Goal: Information Seeking & Learning: Learn about a topic

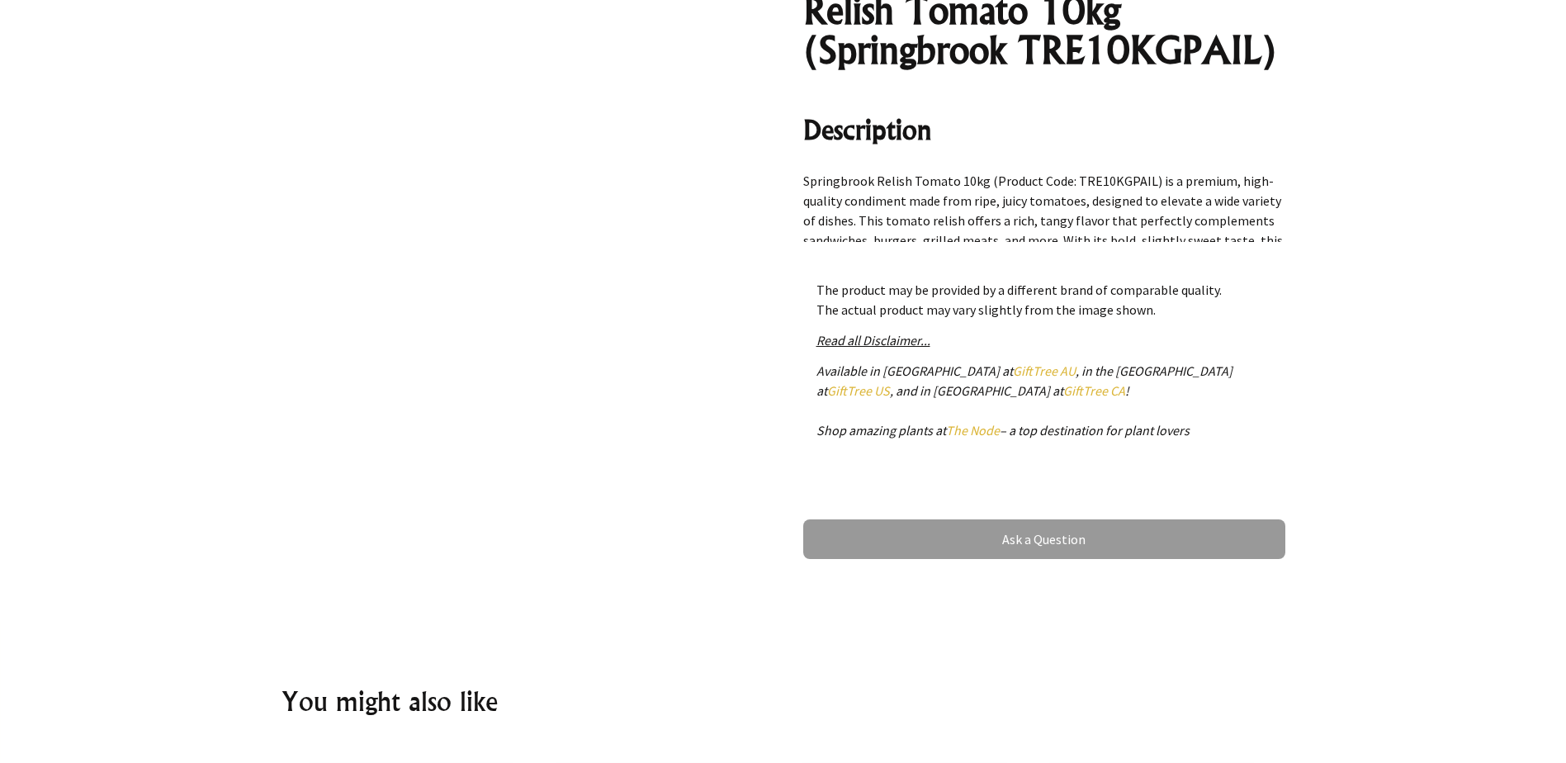
scroll to position [743, 0]
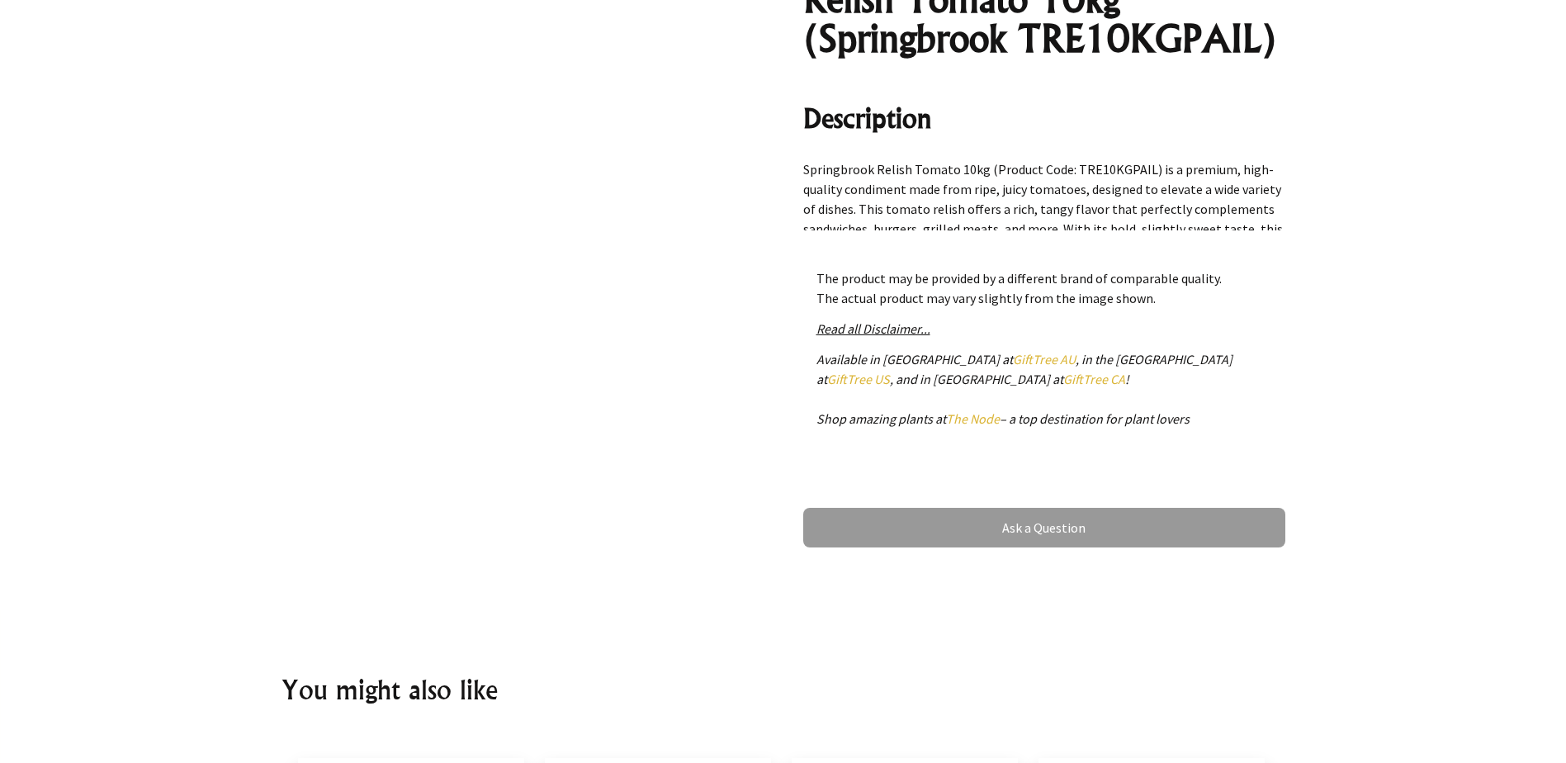
click at [859, 331] on em "Read all Disclaimer..." at bounding box center [874, 328] width 114 height 17
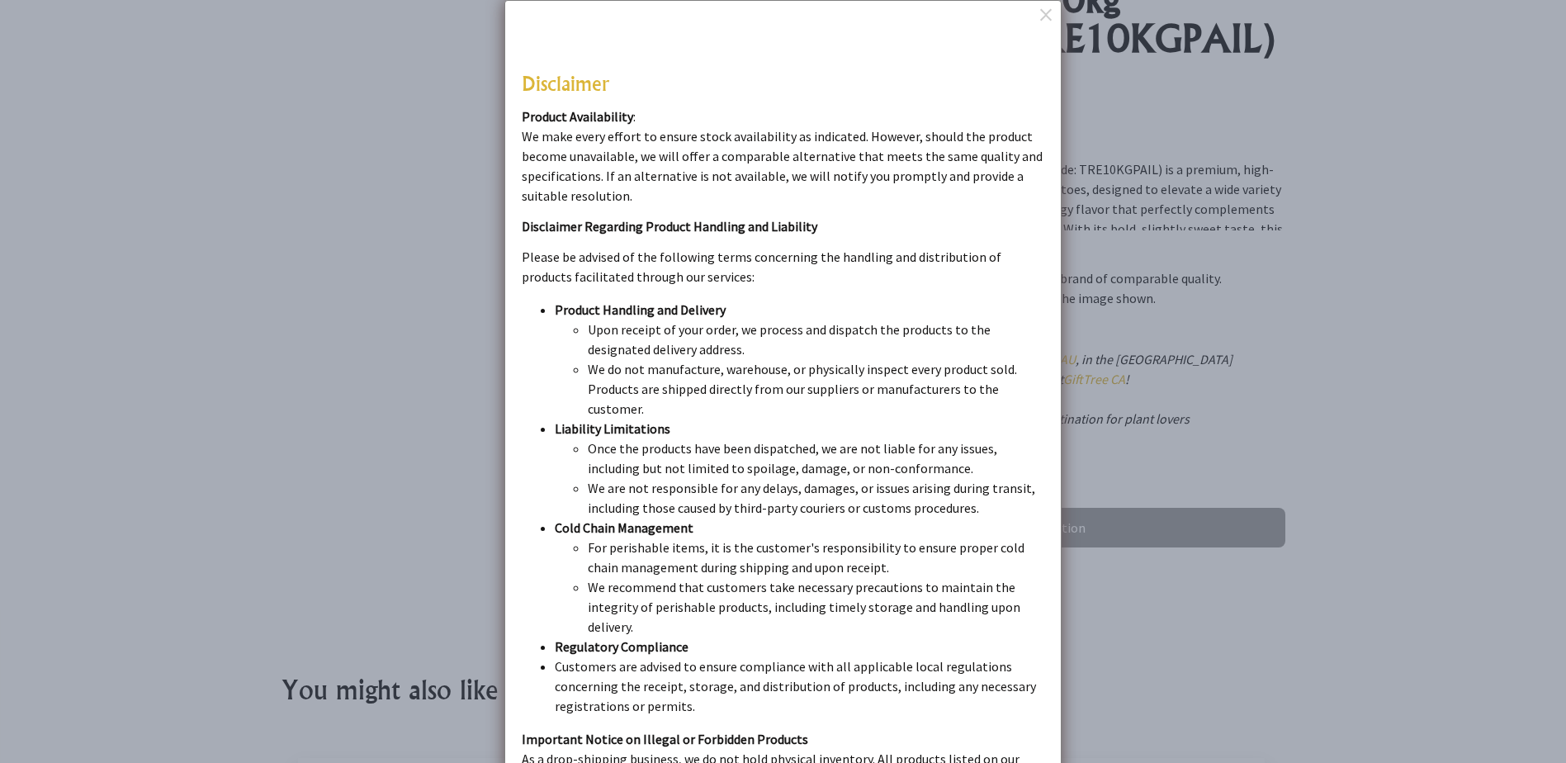
drag, startPoint x: 1268, startPoint y: 297, endPoint x: 1285, endPoint y: 271, distance: 31.2
click at [1271, 295] on dialogboxoverlay at bounding box center [783, 381] width 1566 height 763
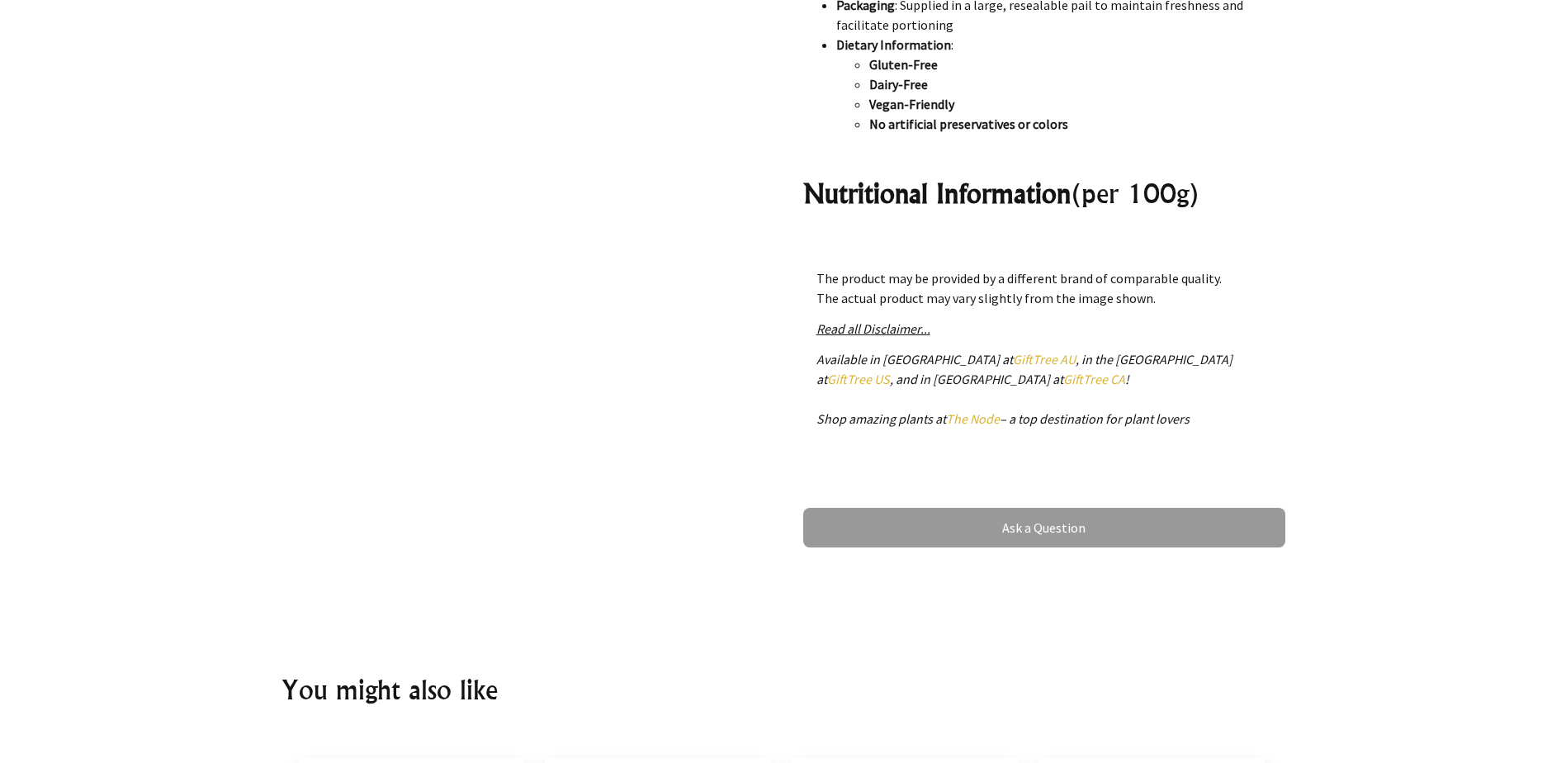
scroll to position [991, 0]
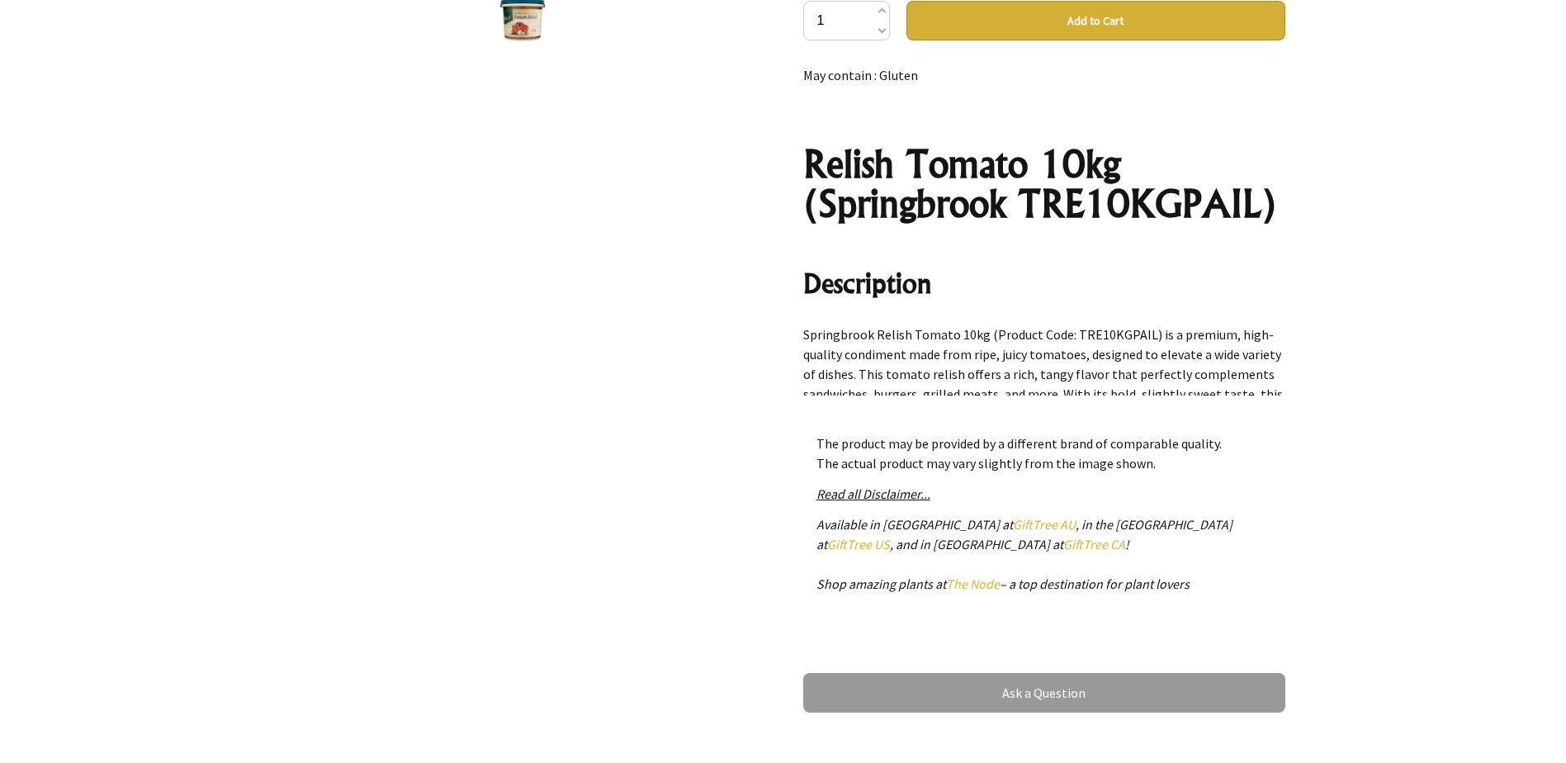
click at [1071, 375] on p "Springbrook Relish Tomato 10kg (Product Code: TRE10KGPAIL) is a premium, high-q…" at bounding box center [1044, 384] width 482 height 119
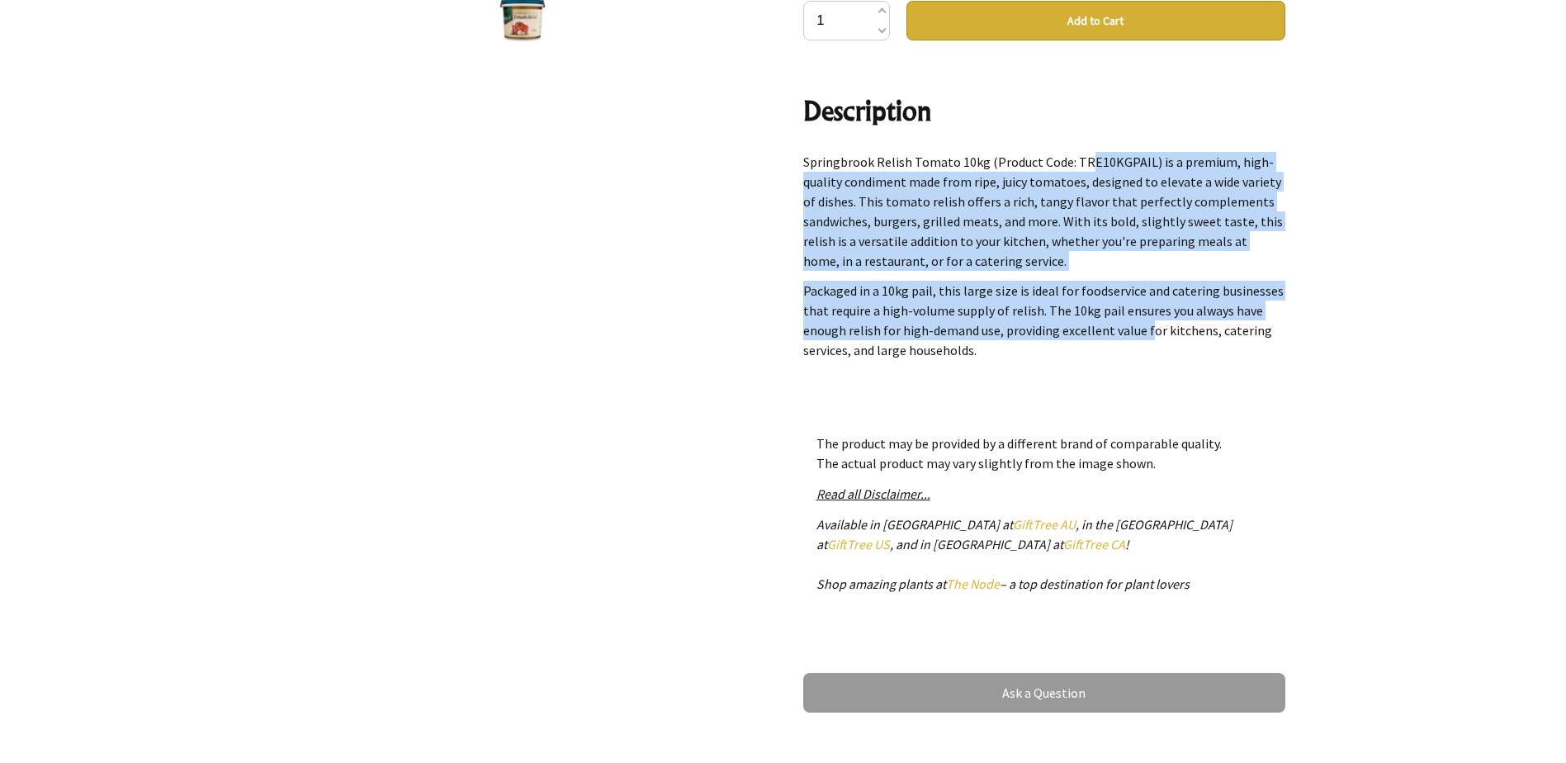
scroll to position [218, 0]
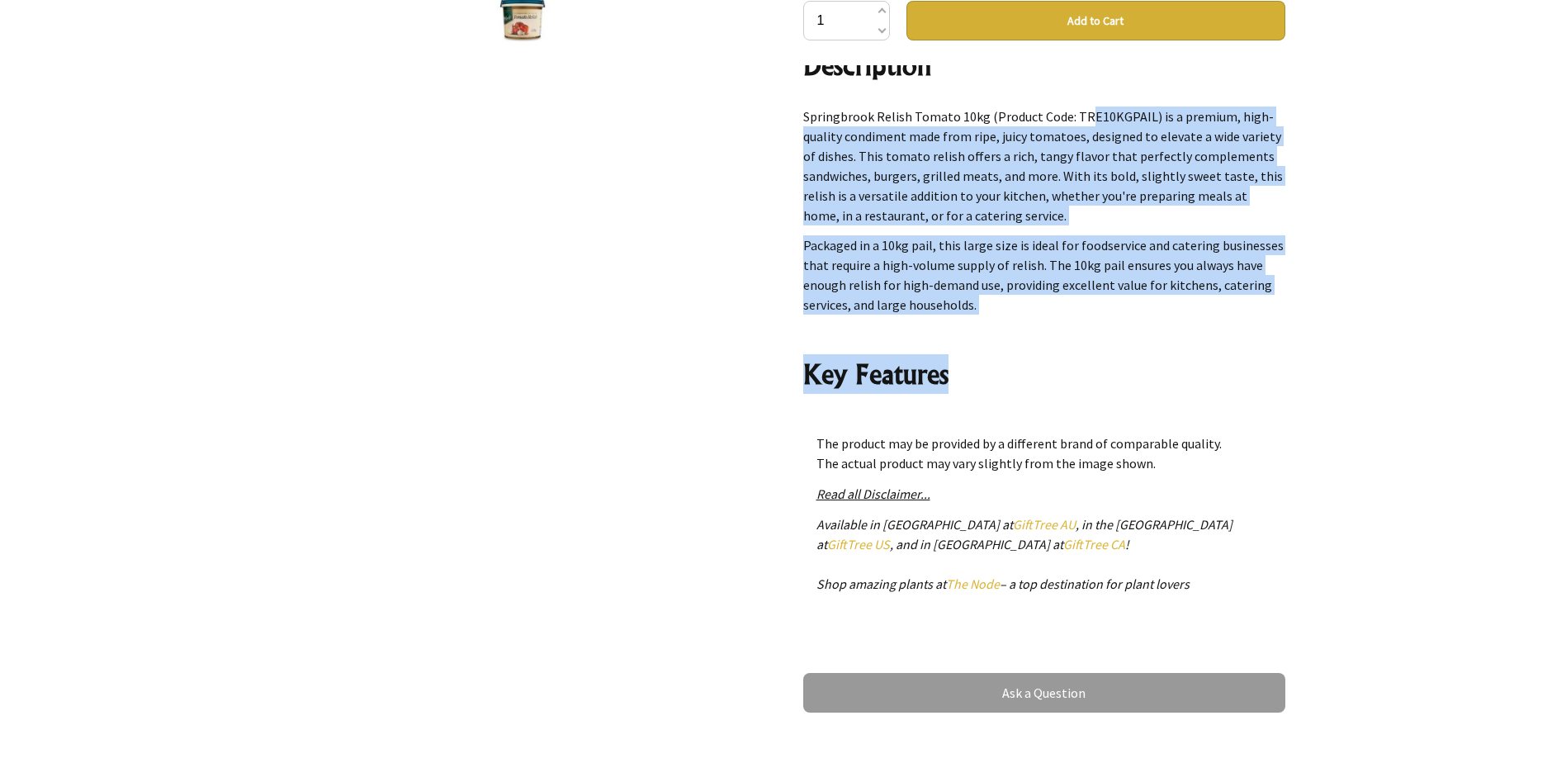
drag, startPoint x: 1071, startPoint y: 375, endPoint x: 1125, endPoint y: 375, distance: 53.7
click at [1125, 375] on div "May contain : Gluten Relish Tomato 10kg (Springbrook TRE10KGPAIL) Description S…" at bounding box center [1044, 230] width 482 height 330
drag, startPoint x: 1125, startPoint y: 375, endPoint x: 1149, endPoint y: 173, distance: 203.0
click at [1149, 174] on p "Springbrook Relish Tomato 10kg (Product Code: TRE10KGPAIL) is a premium, high-q…" at bounding box center [1044, 166] width 482 height 119
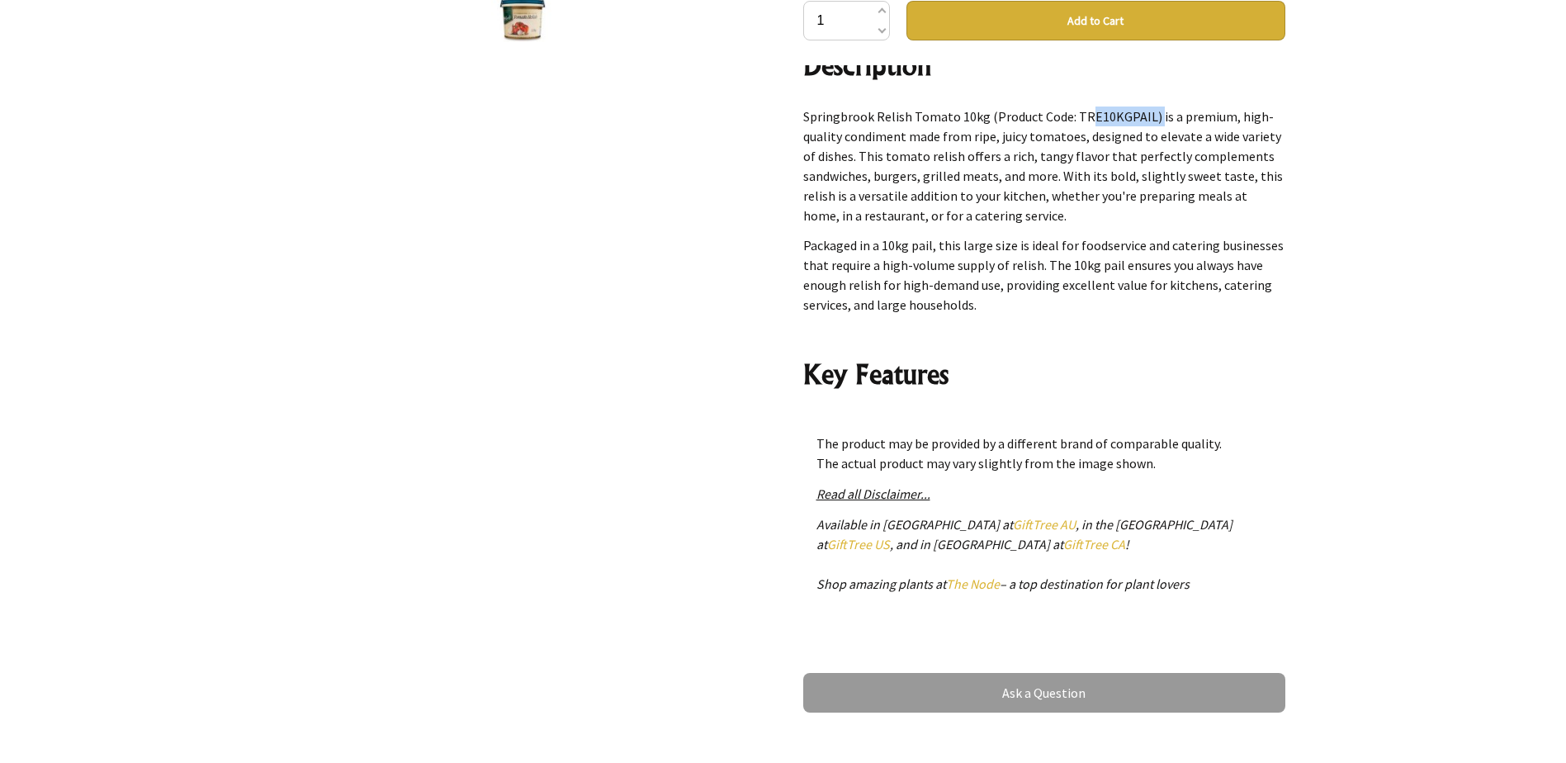
drag, startPoint x: 1142, startPoint y: 153, endPoint x: 1069, endPoint y: 152, distance: 72.7
click at [1069, 152] on p "Springbrook Relish Tomato 10kg (Product Code: TRE10KGPAIL) is a premium, high-q…" at bounding box center [1044, 166] width 482 height 119
